Goal: Task Accomplishment & Management: Manage account settings

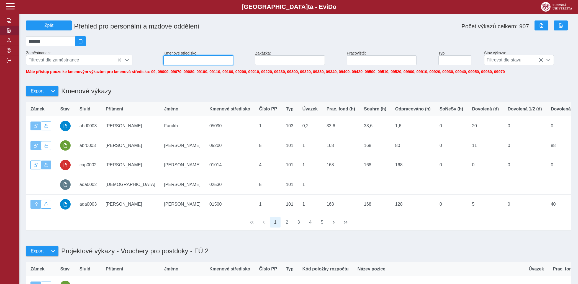
click at [204, 63] on input at bounding box center [198, 60] width 70 height 10
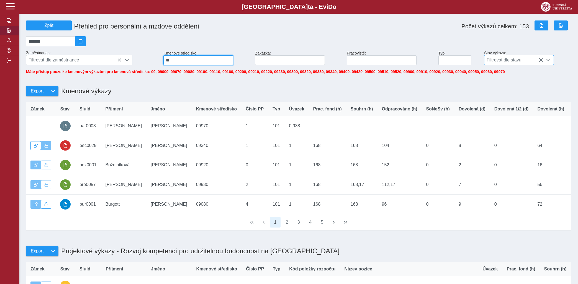
type input "**"
click at [546, 64] on div at bounding box center [548, 59] width 11 height 9
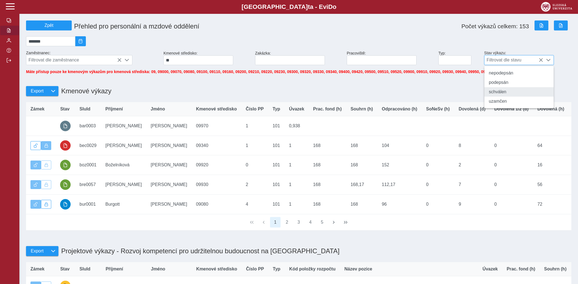
click at [495, 92] on li "schválen" at bounding box center [518, 91] width 69 height 9
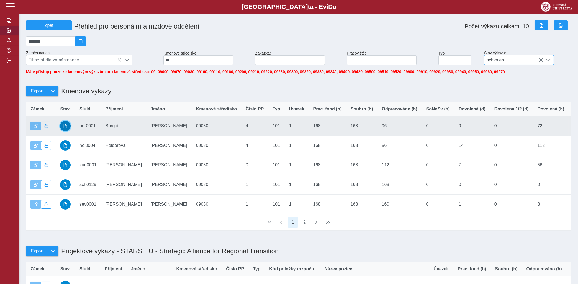
click at [67, 128] on span "button" at bounding box center [65, 126] width 4 height 4
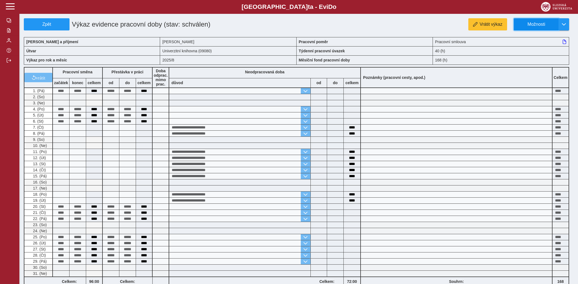
click at [538, 21] on button "Možnosti" at bounding box center [535, 24] width 45 height 12
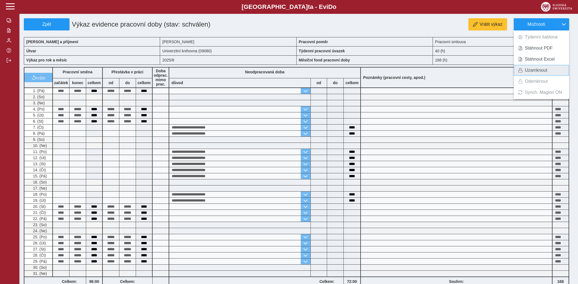
click at [530, 69] on span "Uzamknout" at bounding box center [536, 70] width 22 height 4
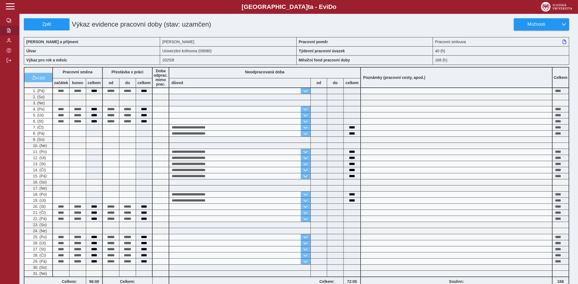
click at [9, 33] on span "button" at bounding box center [9, 30] width 4 height 4
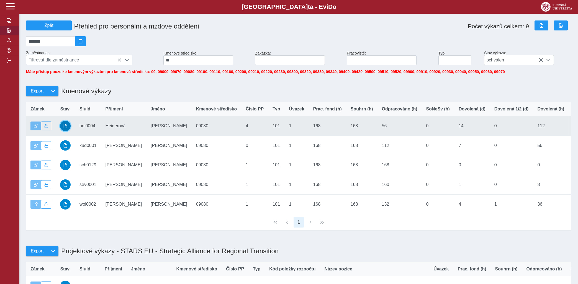
click at [64, 128] on span "button" at bounding box center [65, 126] width 4 height 4
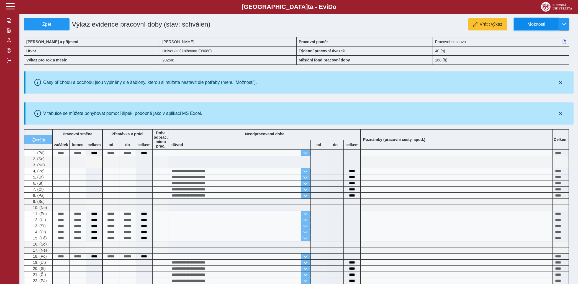
click at [543, 19] on button "Možnosti" at bounding box center [535, 24] width 45 height 12
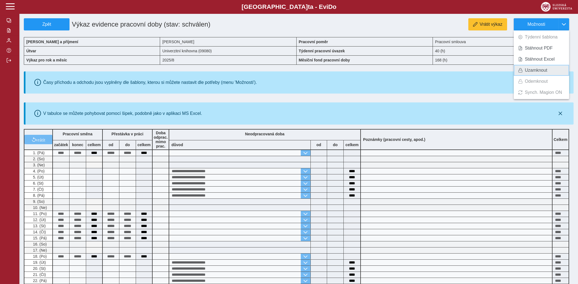
click at [532, 71] on span "Uzamknout" at bounding box center [536, 70] width 22 height 4
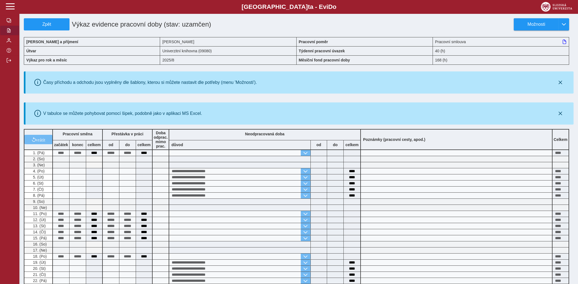
click at [11, 35] on button "button" at bounding box center [9, 30] width 19 height 10
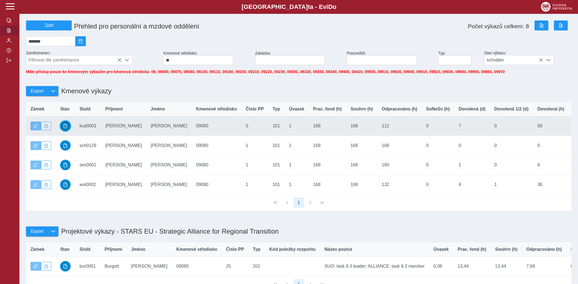
click at [65, 126] on button "button" at bounding box center [65, 126] width 11 height 11
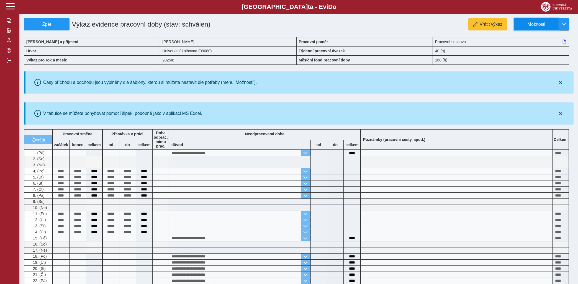
click at [544, 21] on button "Možnosti" at bounding box center [535, 24] width 45 height 12
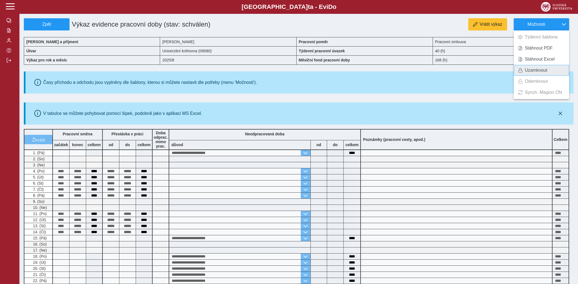
click at [527, 69] on span "Uzamknout" at bounding box center [536, 70] width 22 height 4
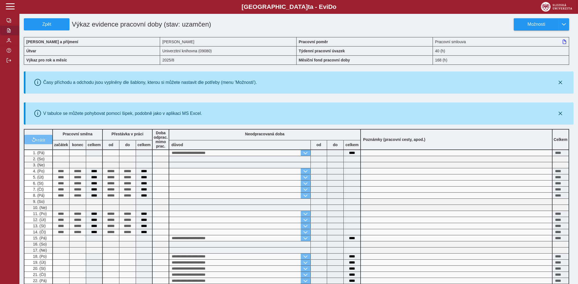
click at [9, 33] on span "button" at bounding box center [9, 30] width 4 height 4
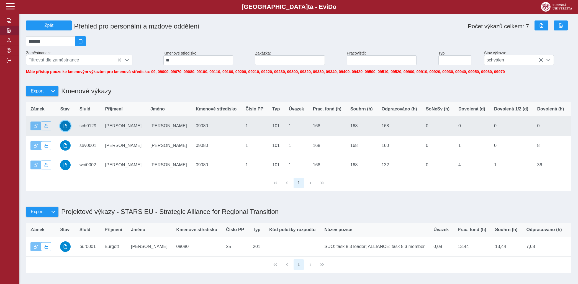
click at [65, 128] on span "button" at bounding box center [65, 126] width 4 height 4
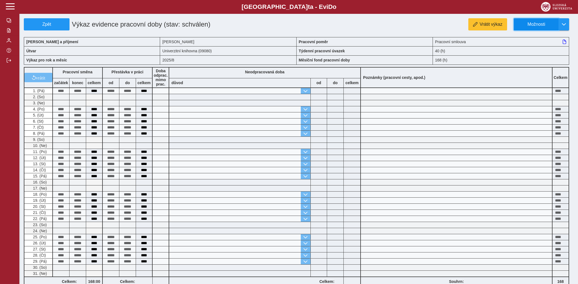
drag, startPoint x: 534, startPoint y: 23, endPoint x: 534, endPoint y: 29, distance: 6.1
click at [534, 24] on span "Možnosti" at bounding box center [536, 24] width 36 height 5
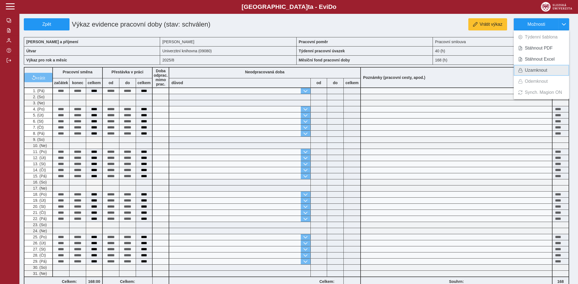
click at [531, 69] on span "Uzamknout" at bounding box center [536, 70] width 22 height 4
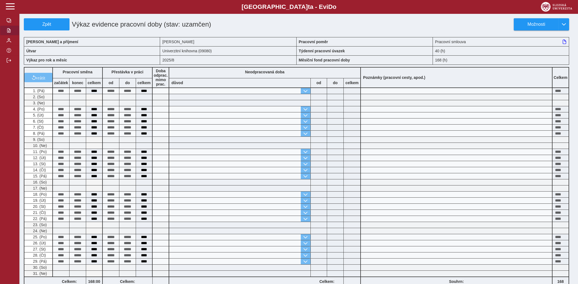
click at [10, 35] on button "button" at bounding box center [9, 30] width 19 height 10
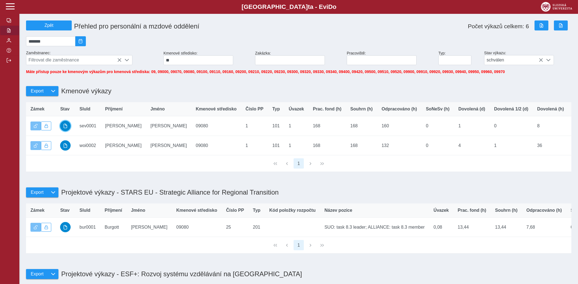
drag, startPoint x: 65, startPoint y: 130, endPoint x: 68, endPoint y: 130, distance: 2.8
click at [66, 128] on span "button" at bounding box center [65, 126] width 4 height 4
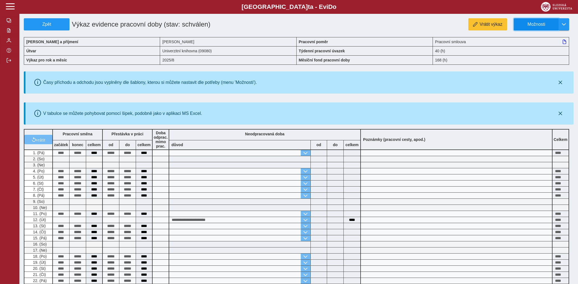
click at [535, 27] on span "Možnosti" at bounding box center [536, 24] width 36 height 5
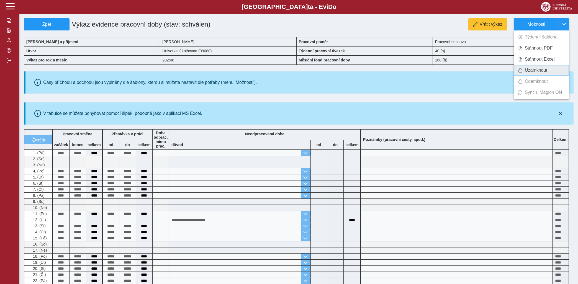
click at [533, 71] on span "Uzamknout" at bounding box center [536, 70] width 22 height 4
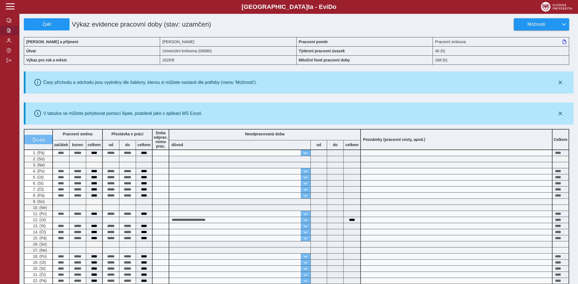
click at [8, 35] on button "button" at bounding box center [9, 30] width 19 height 10
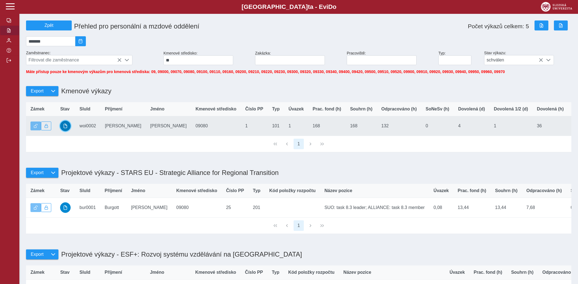
click at [66, 128] on span "button" at bounding box center [65, 126] width 4 height 4
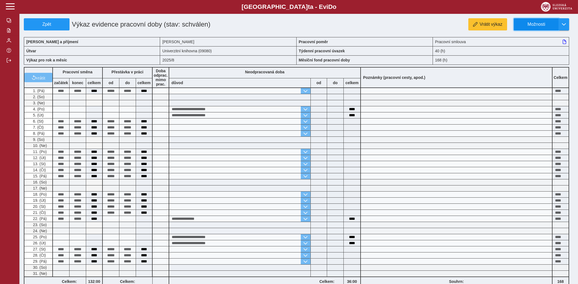
click at [541, 20] on button "Možnosti" at bounding box center [535, 24] width 45 height 12
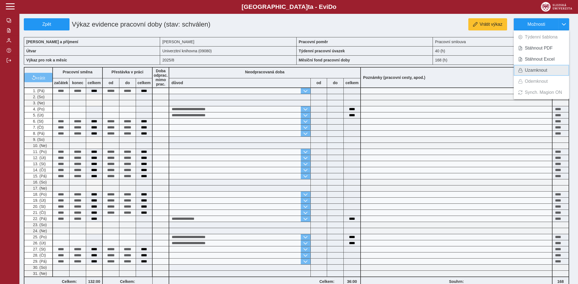
click at [540, 69] on span "Uzamknout" at bounding box center [536, 70] width 22 height 4
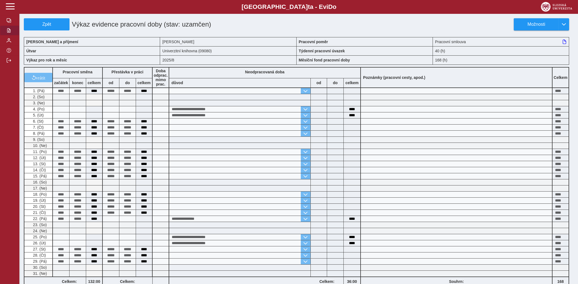
click at [8, 33] on span "button" at bounding box center [9, 30] width 4 height 4
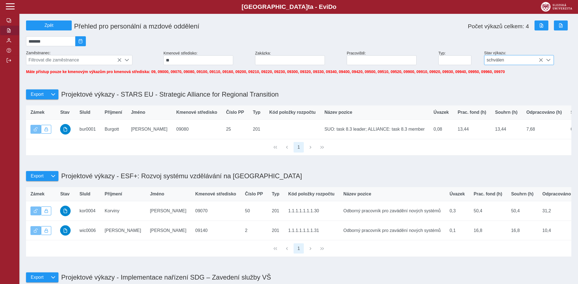
click at [541, 60] on span "schválen" at bounding box center [513, 59] width 59 height 9
click at [538, 62] on span "schválen" at bounding box center [513, 59] width 59 height 9
click at [540, 61] on icon at bounding box center [540, 60] width 4 height 4
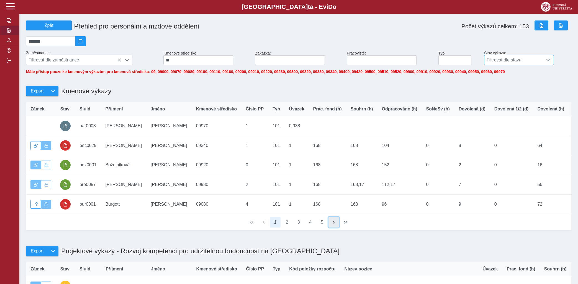
click at [330, 226] on button "button" at bounding box center [333, 222] width 11 height 11
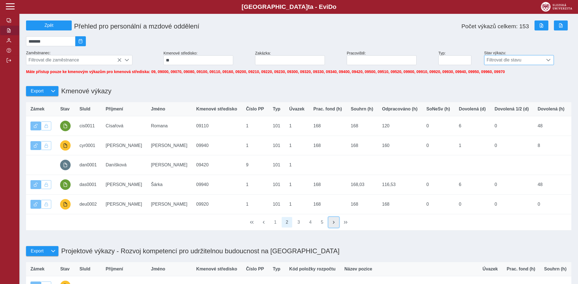
click at [330, 226] on button "button" at bounding box center [333, 222] width 11 height 11
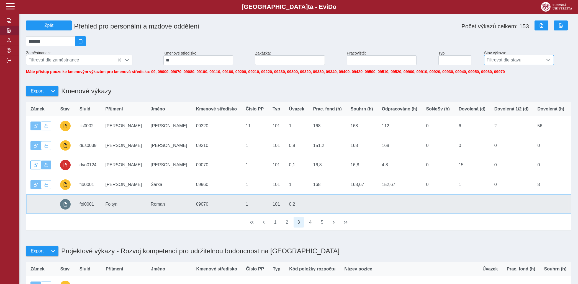
click at [346, 205] on td "Souhrn (h)" at bounding box center [361, 204] width 31 height 20
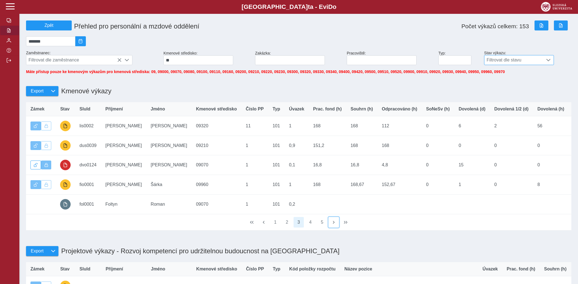
drag, startPoint x: 334, startPoint y: 224, endPoint x: 334, endPoint y: 217, distance: 7.2
click at [334, 217] on div "Zámek Stav SluId Příjmení Jméno Kmenové středisko Číslo PP Typ Úvazek Prac. fon…" at bounding box center [298, 166] width 549 height 133
click at [336, 224] on span "button" at bounding box center [333, 222] width 4 height 4
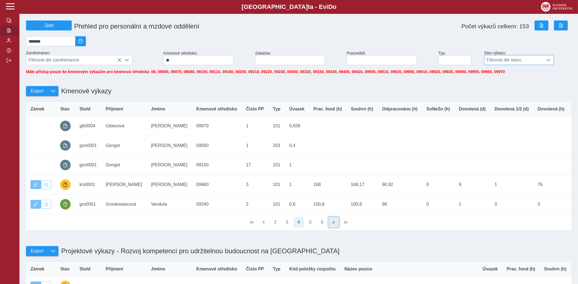
click at [336, 224] on span "button" at bounding box center [333, 222] width 4 height 4
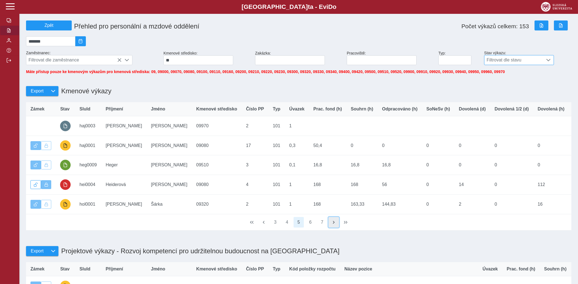
click at [336, 224] on span "button" at bounding box center [333, 222] width 4 height 4
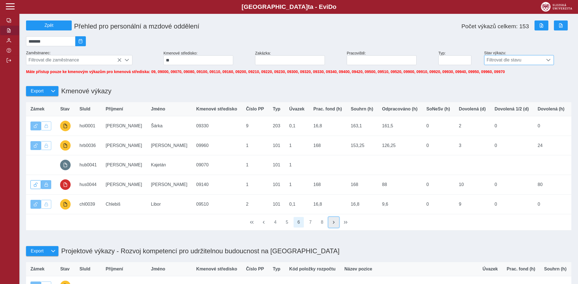
click at [336, 224] on span "button" at bounding box center [333, 222] width 4 height 4
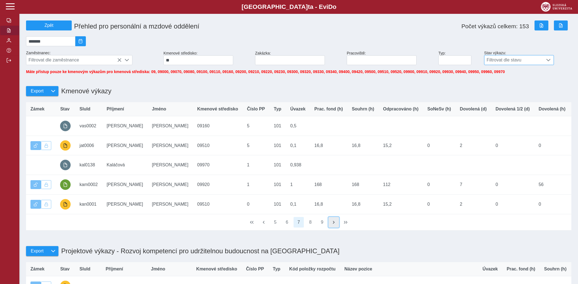
click at [336, 224] on span "button" at bounding box center [333, 222] width 4 height 4
click at [337, 226] on button "button" at bounding box center [333, 222] width 11 height 11
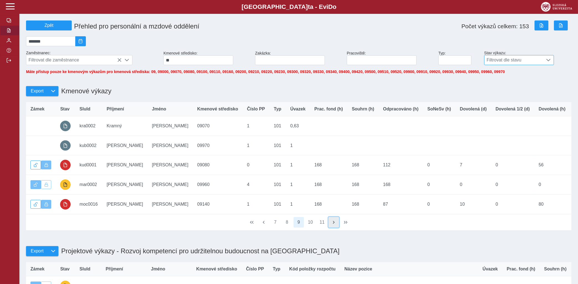
click at [337, 226] on button "button" at bounding box center [333, 222] width 11 height 11
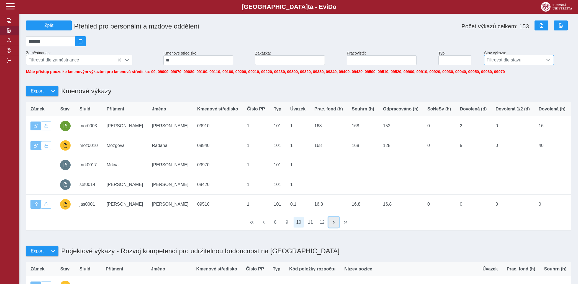
click at [337, 226] on button "button" at bounding box center [333, 222] width 11 height 11
drag, startPoint x: 337, startPoint y: 226, endPoint x: 326, endPoint y: 220, distance: 12.0
click at [332, 223] on button "button" at bounding box center [333, 222] width 11 height 11
click at [336, 224] on span "button" at bounding box center [333, 222] width 4 height 4
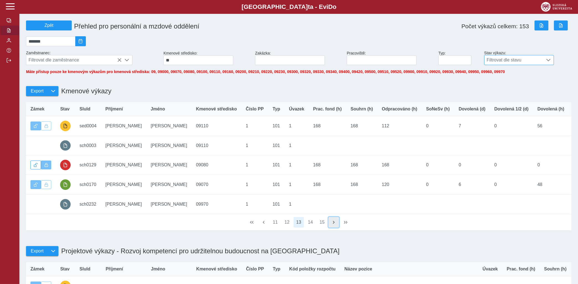
click at [336, 224] on span "button" at bounding box center [333, 222] width 4 height 4
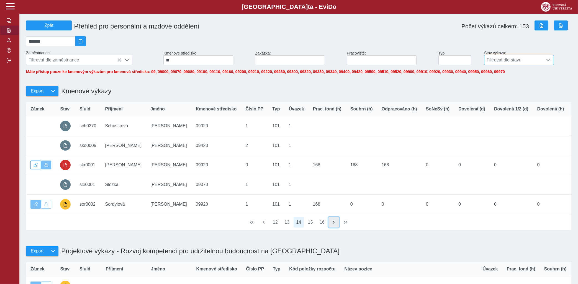
click at [336, 224] on span "button" at bounding box center [333, 222] width 4 height 4
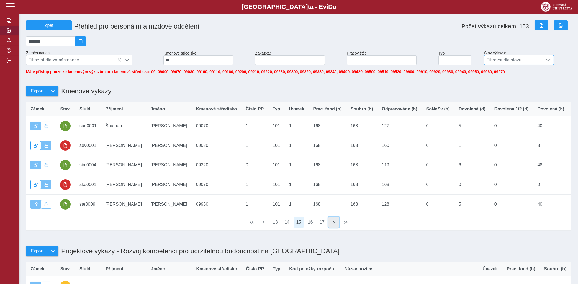
click at [336, 224] on span "button" at bounding box center [333, 222] width 4 height 4
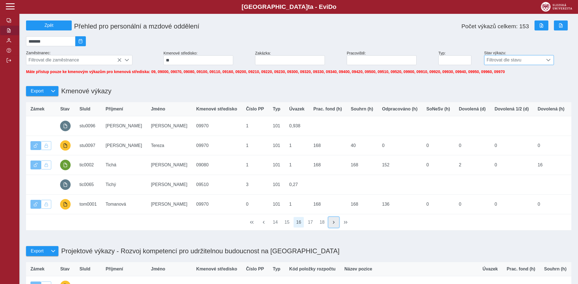
click at [333, 224] on span "button" at bounding box center [333, 222] width 4 height 4
